Goal: Check status: Check status

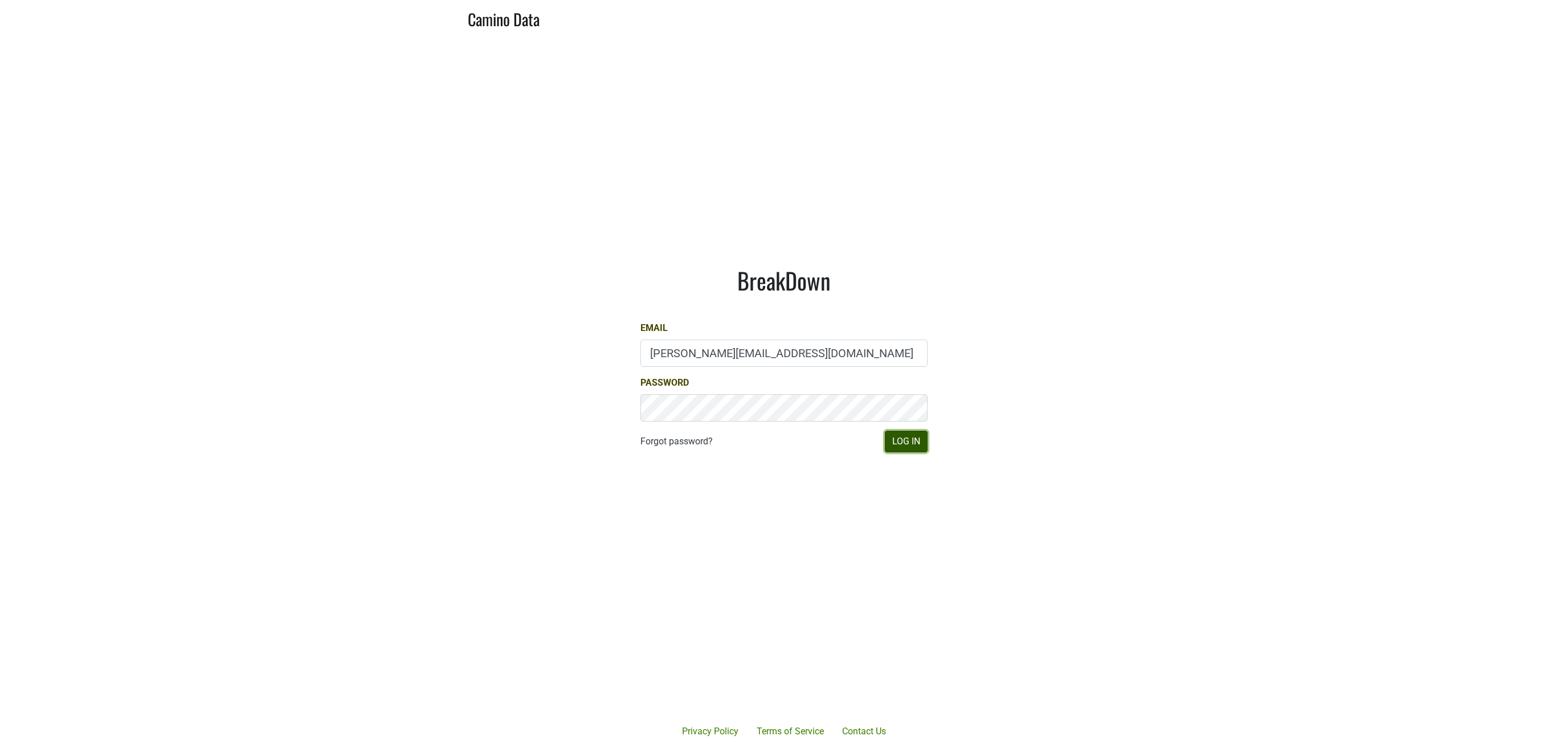
click at [906, 439] on button "Log In" at bounding box center [906, 442] width 43 height 22
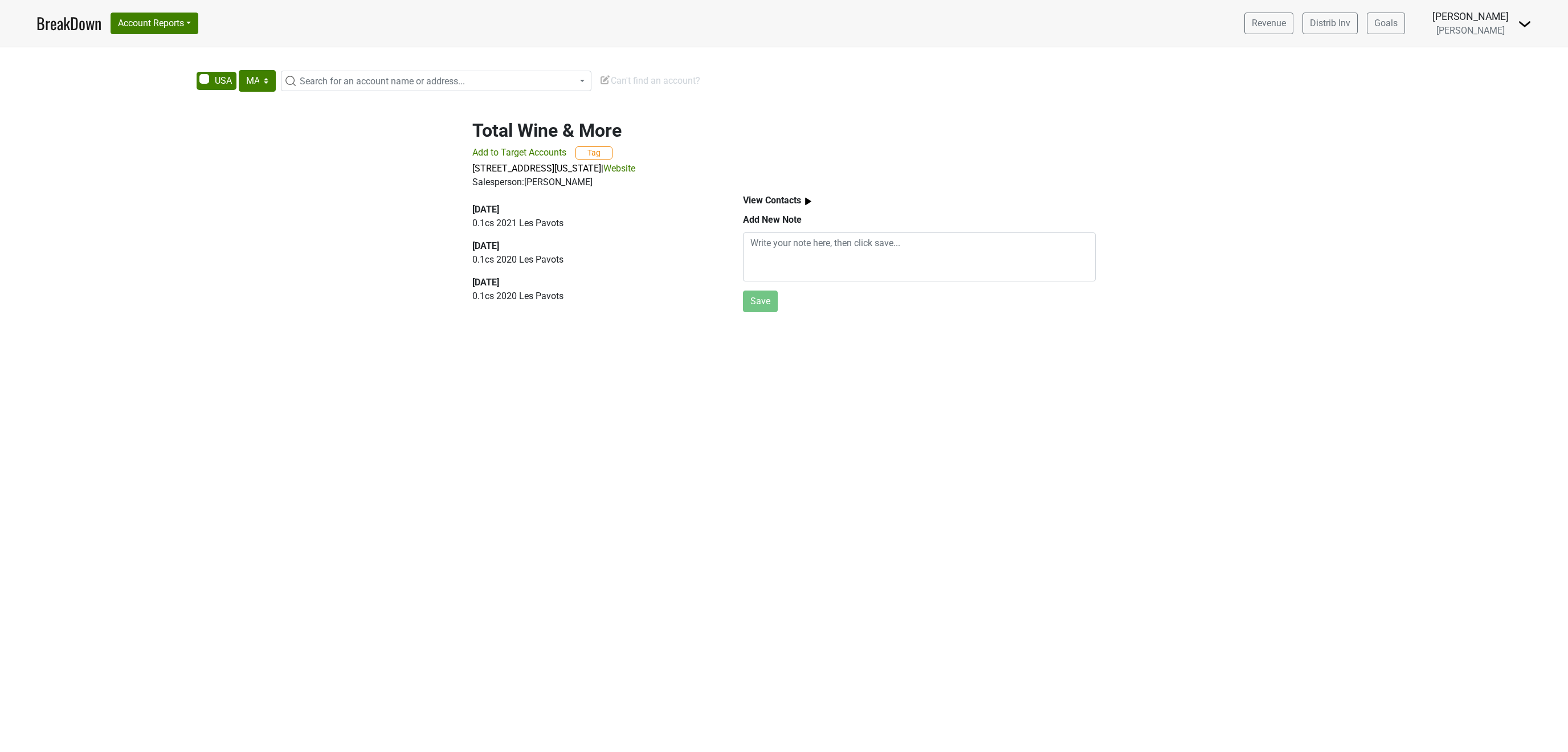
select select "MA"
